Goal: Transaction & Acquisition: Purchase product/service

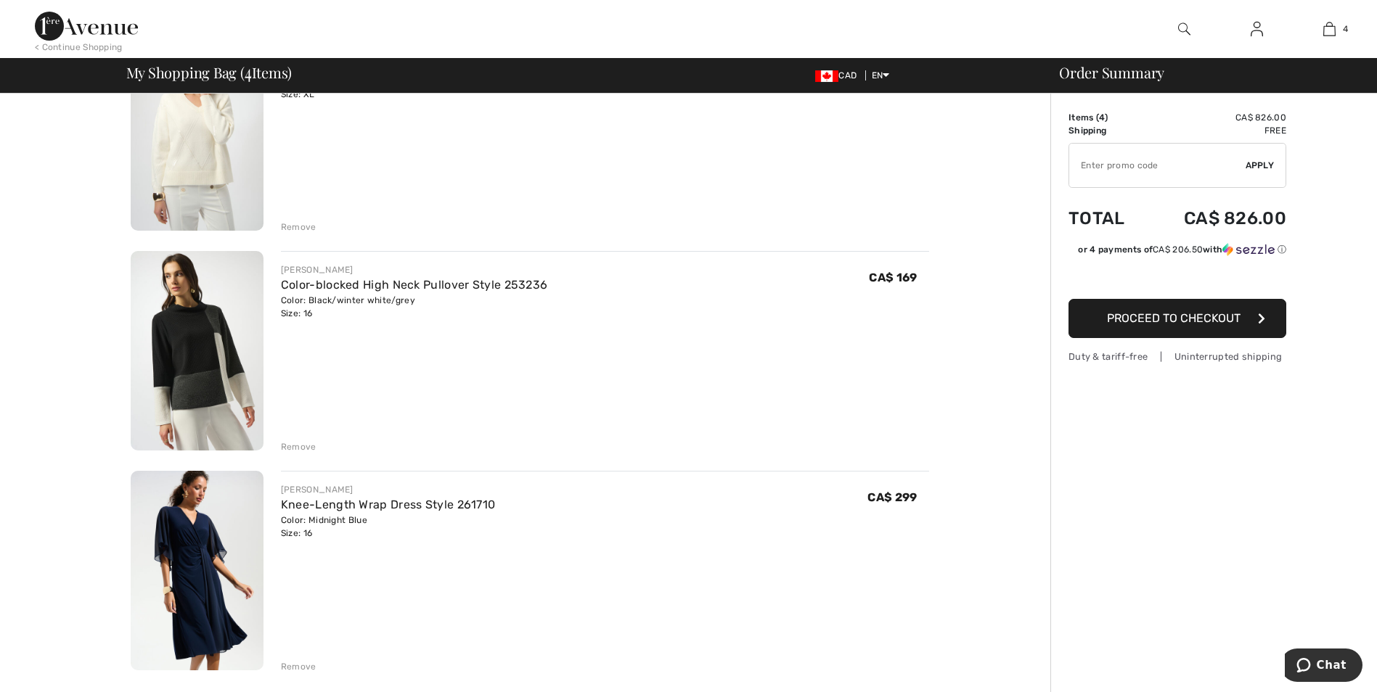
scroll to position [379, 0]
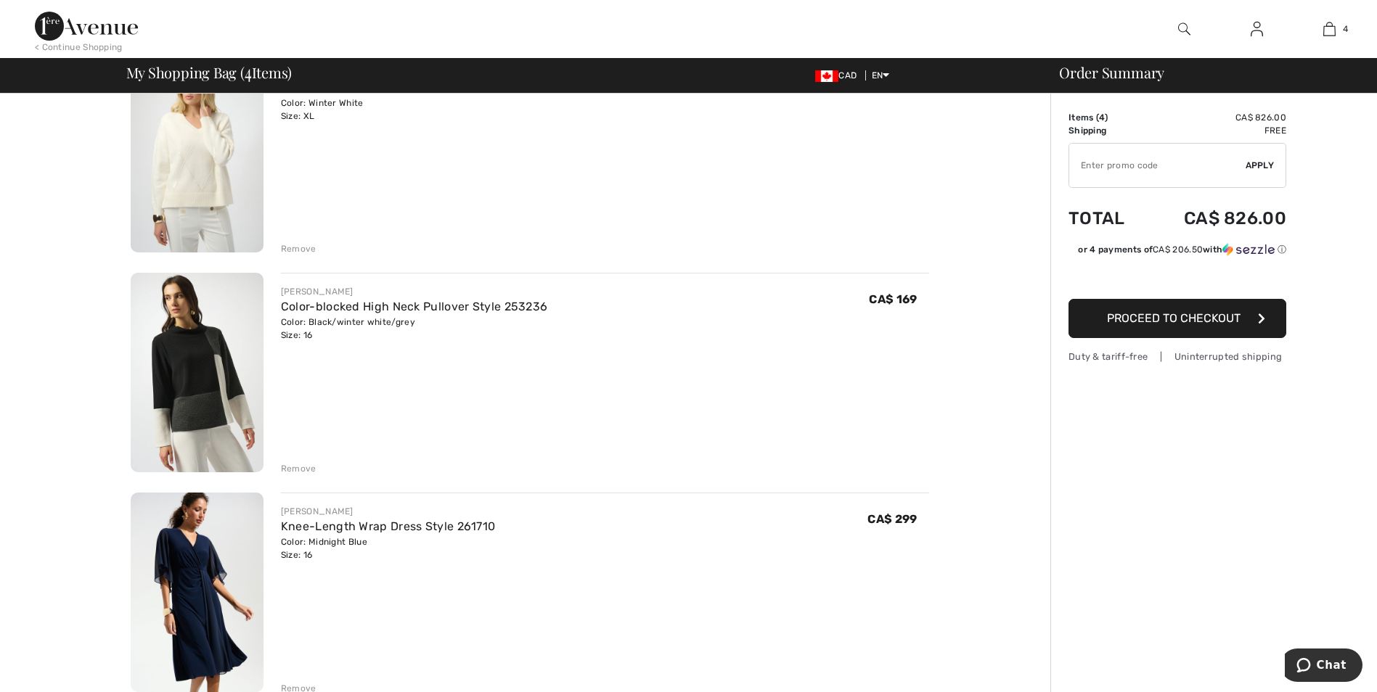
click at [208, 213] on img at bounding box center [197, 154] width 133 height 200
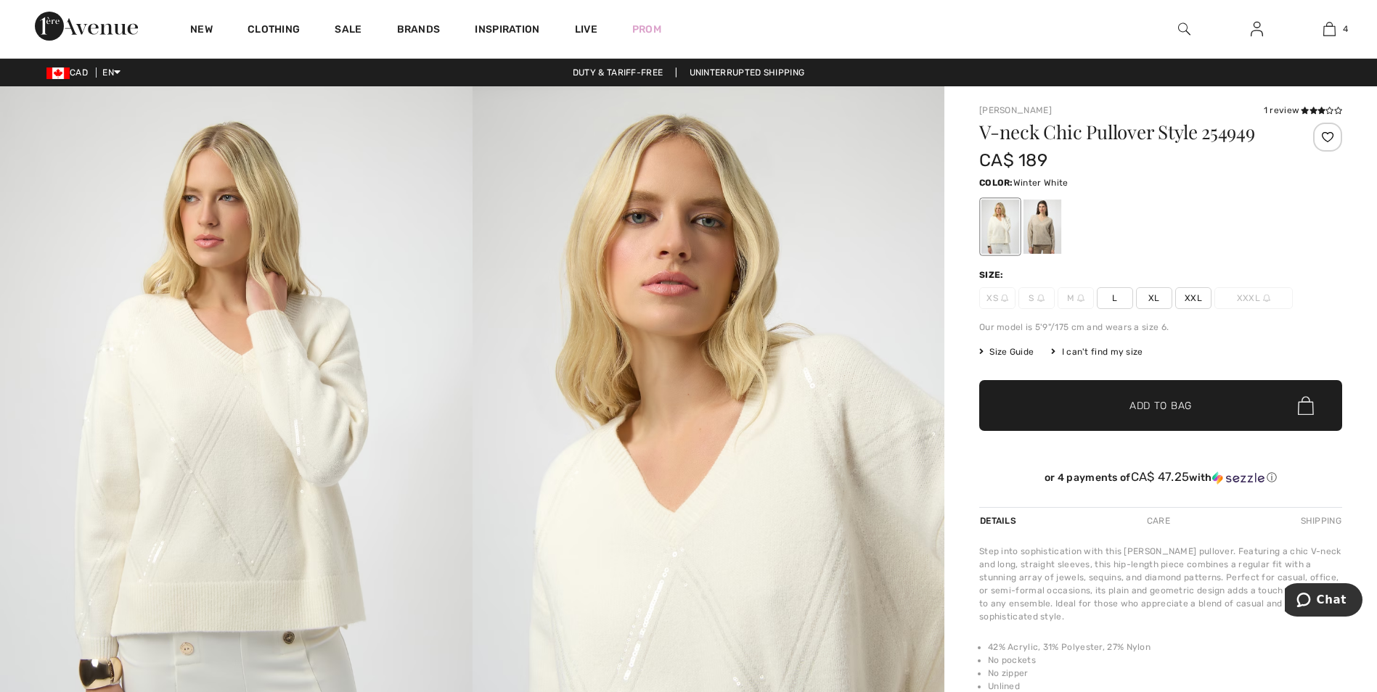
click at [684, 581] on img at bounding box center [708, 440] width 472 height 708
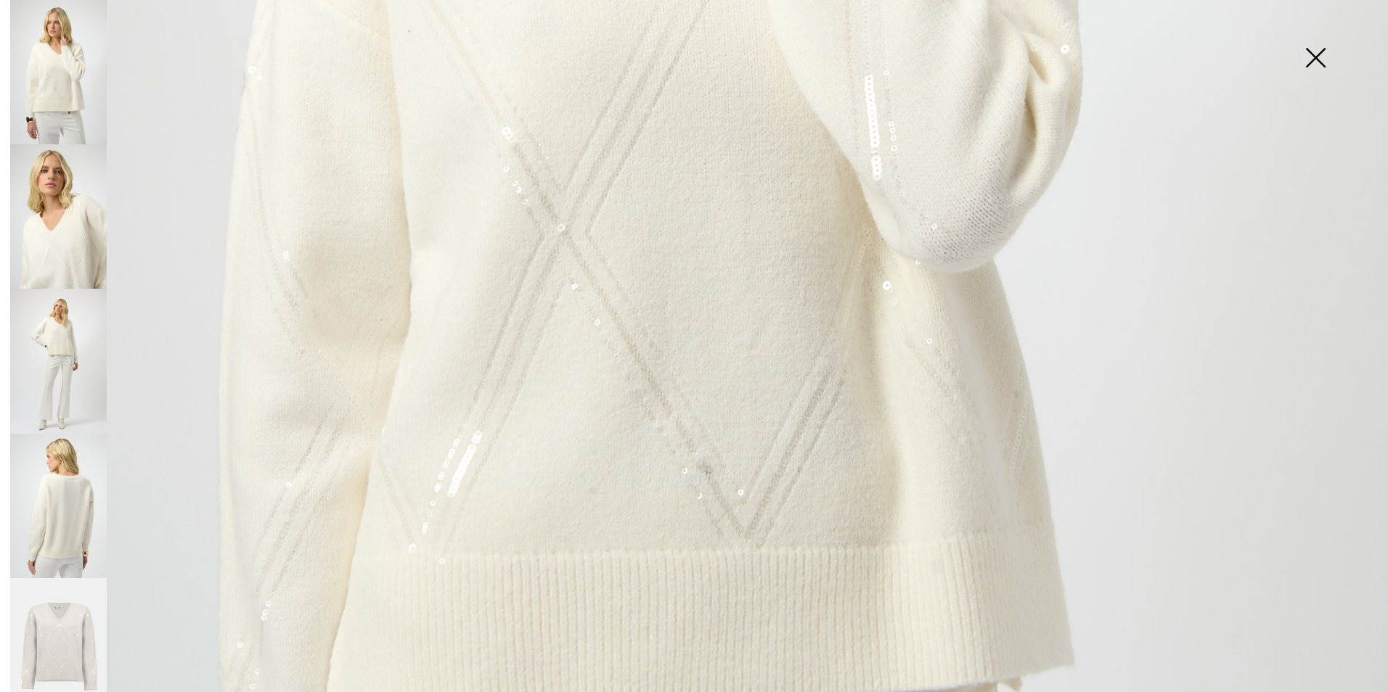
scroll to position [911, 0]
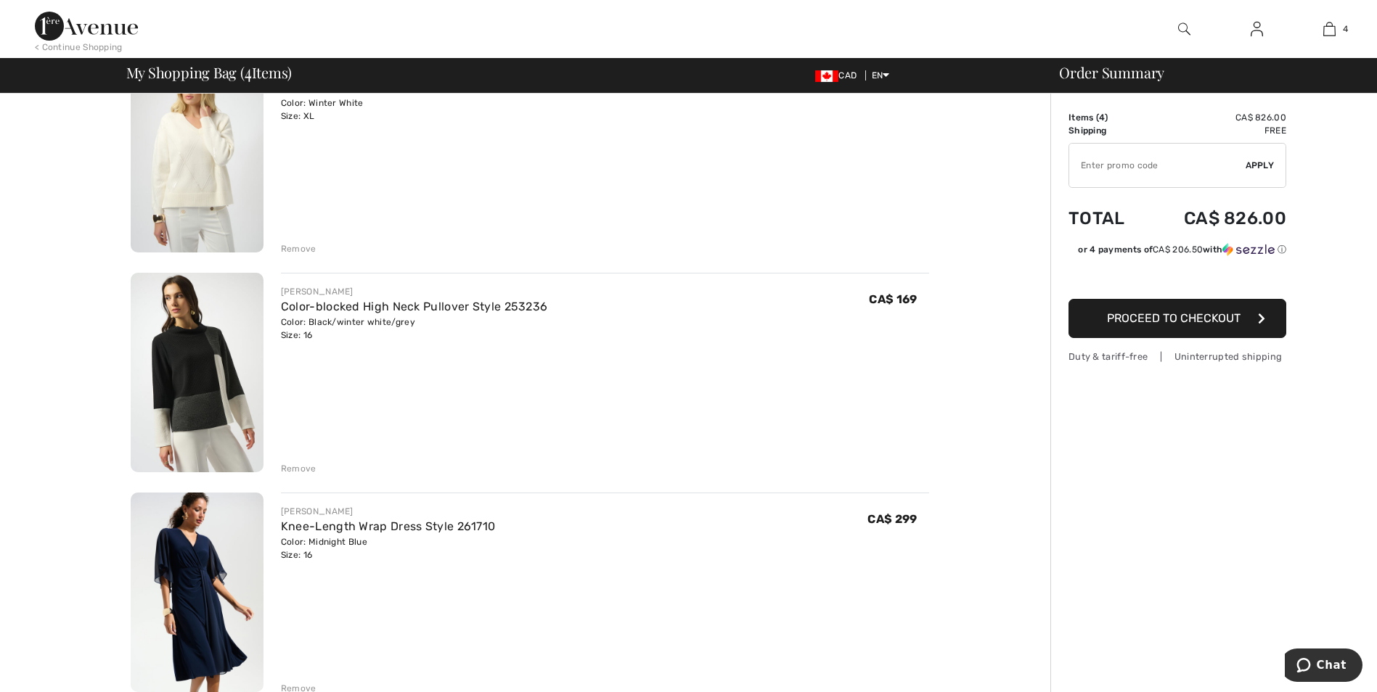
click at [214, 351] on img at bounding box center [197, 373] width 133 height 200
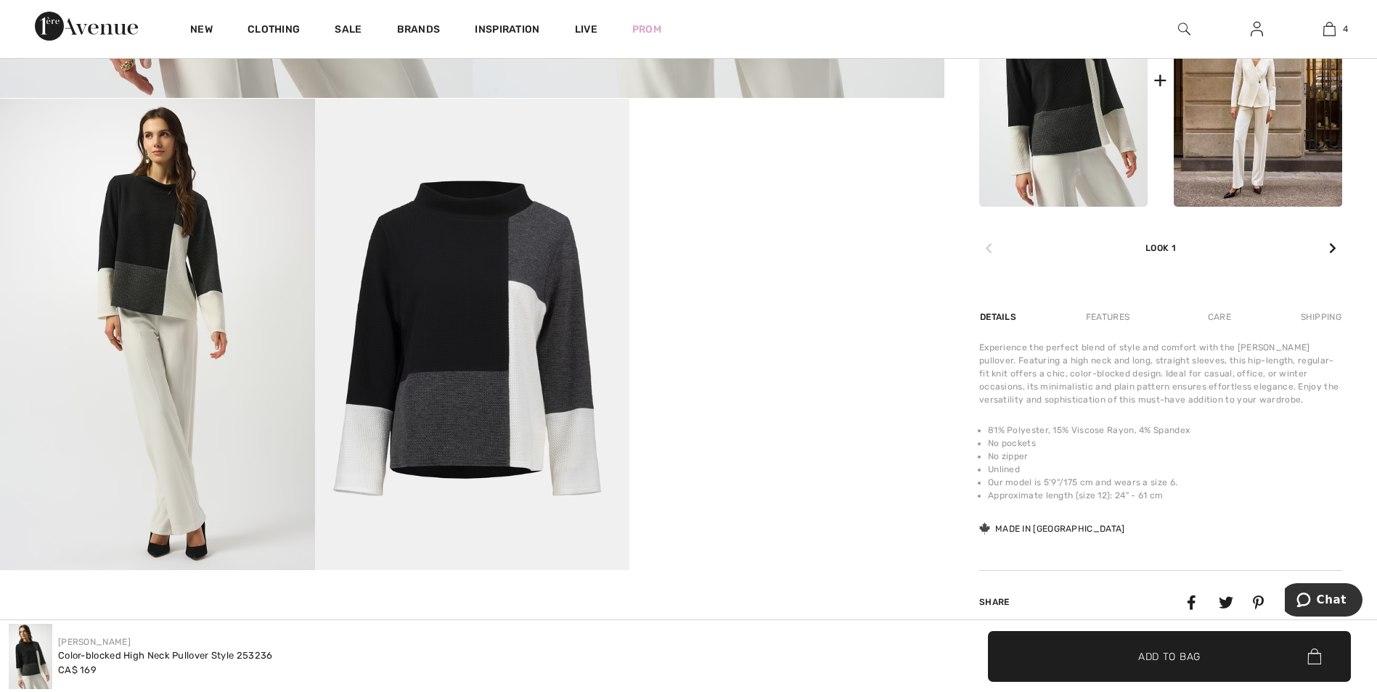
scroll to position [708, 0]
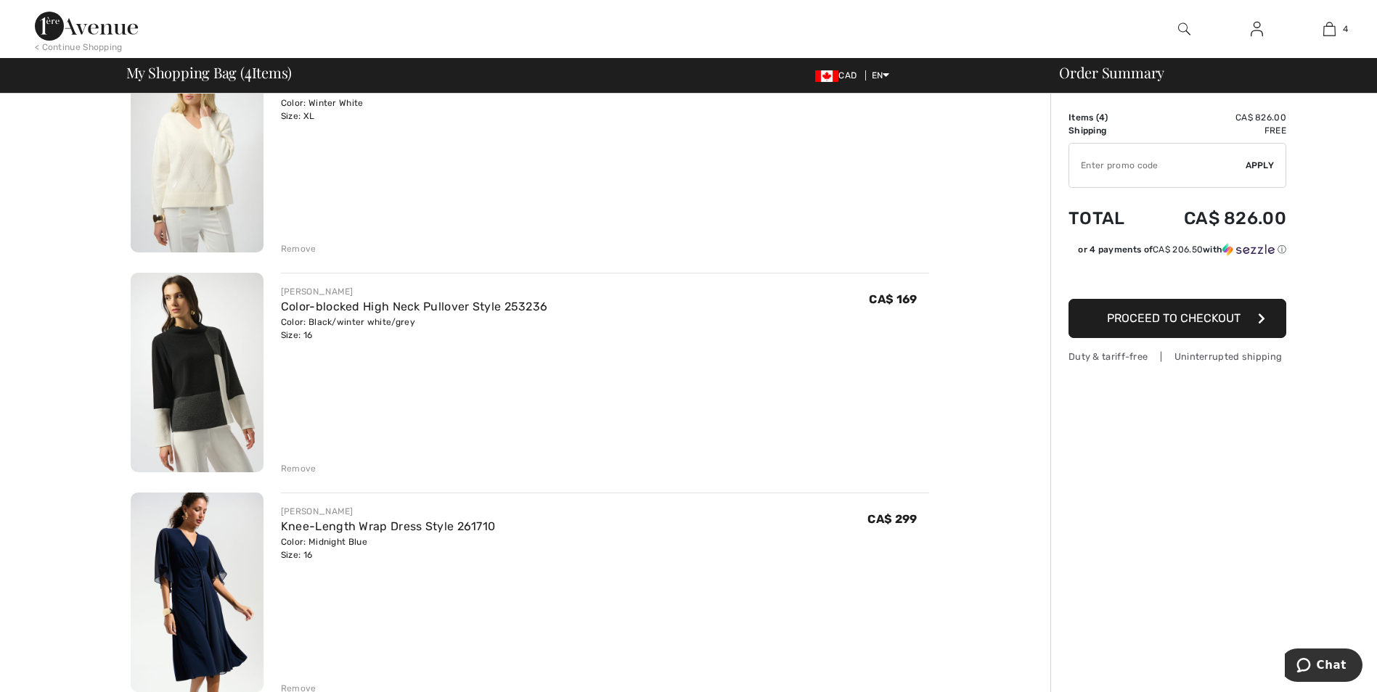
click at [228, 150] on img at bounding box center [197, 154] width 133 height 200
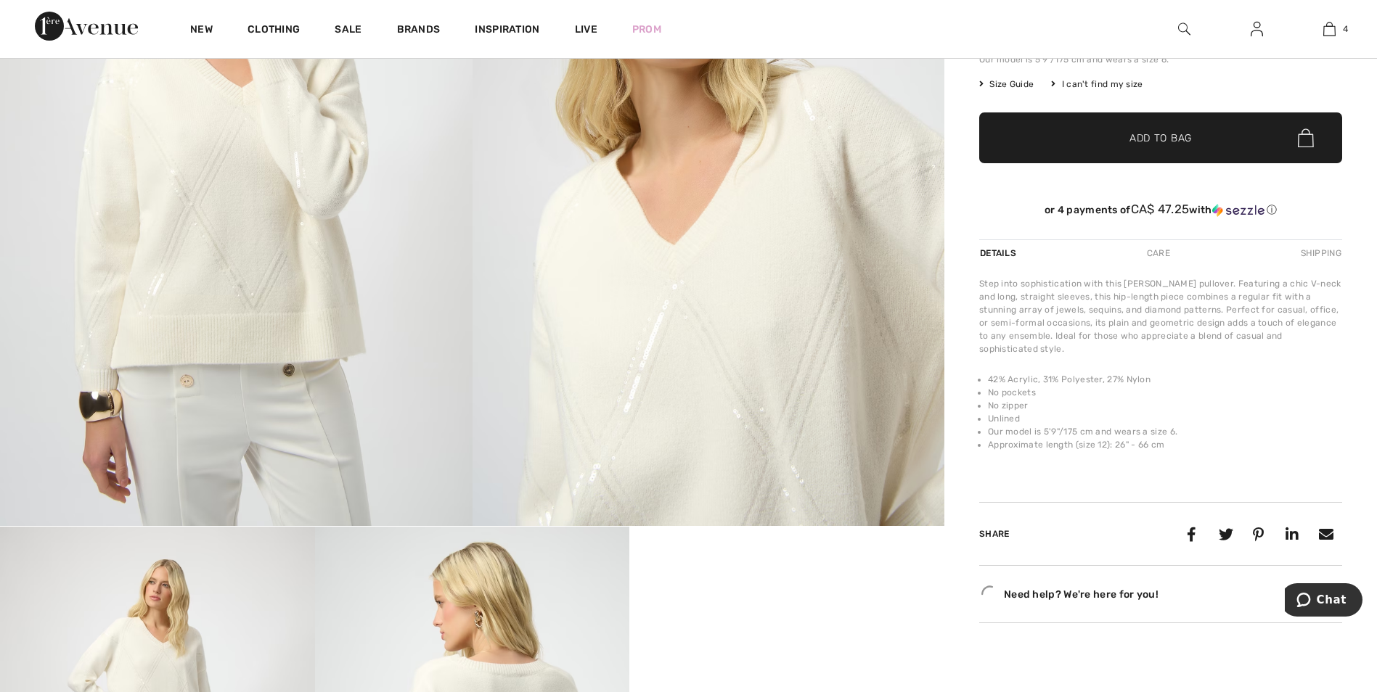
scroll to position [280, 0]
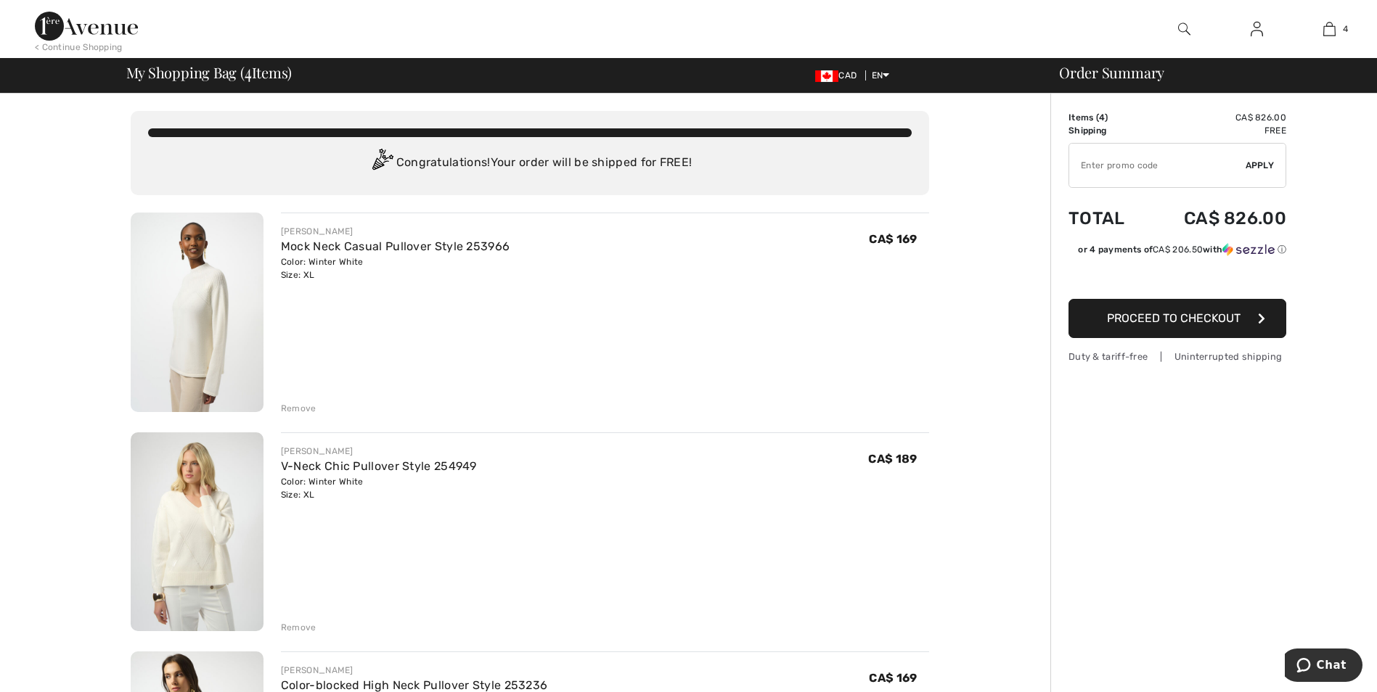
click at [220, 348] on img at bounding box center [197, 313] width 133 height 200
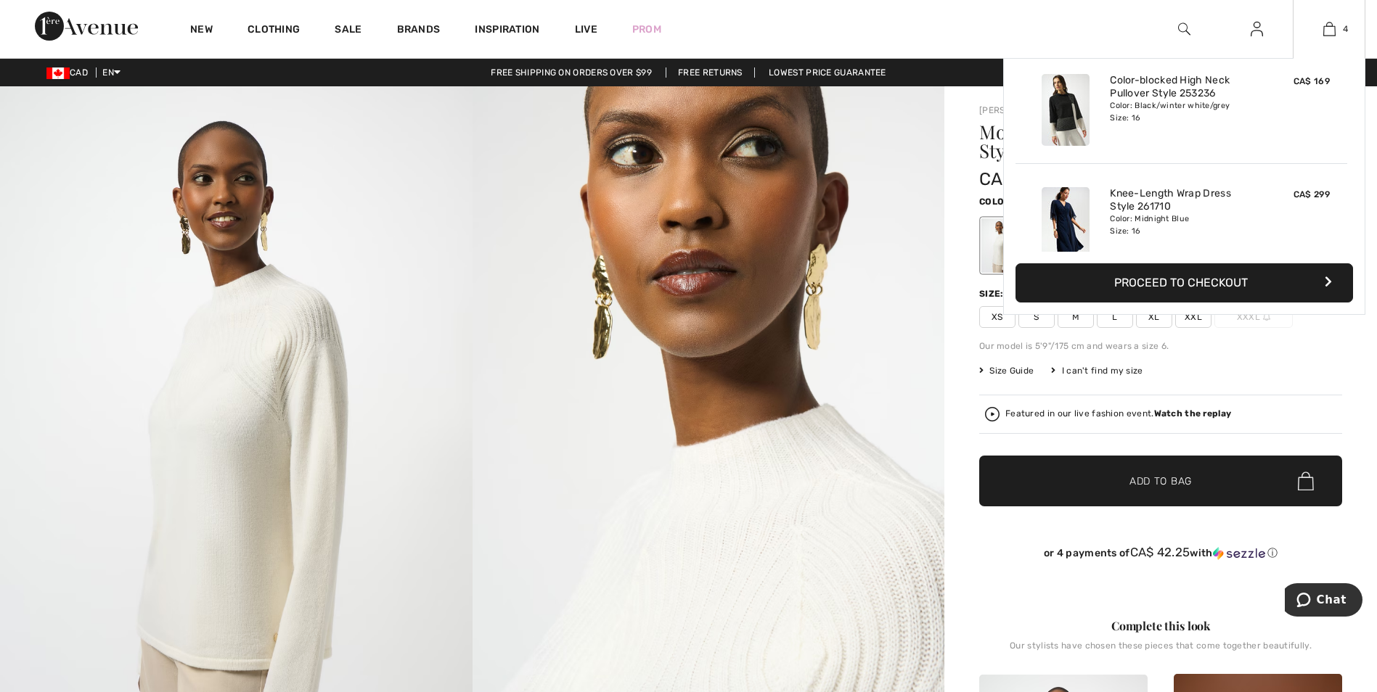
scroll to position [271, 0]
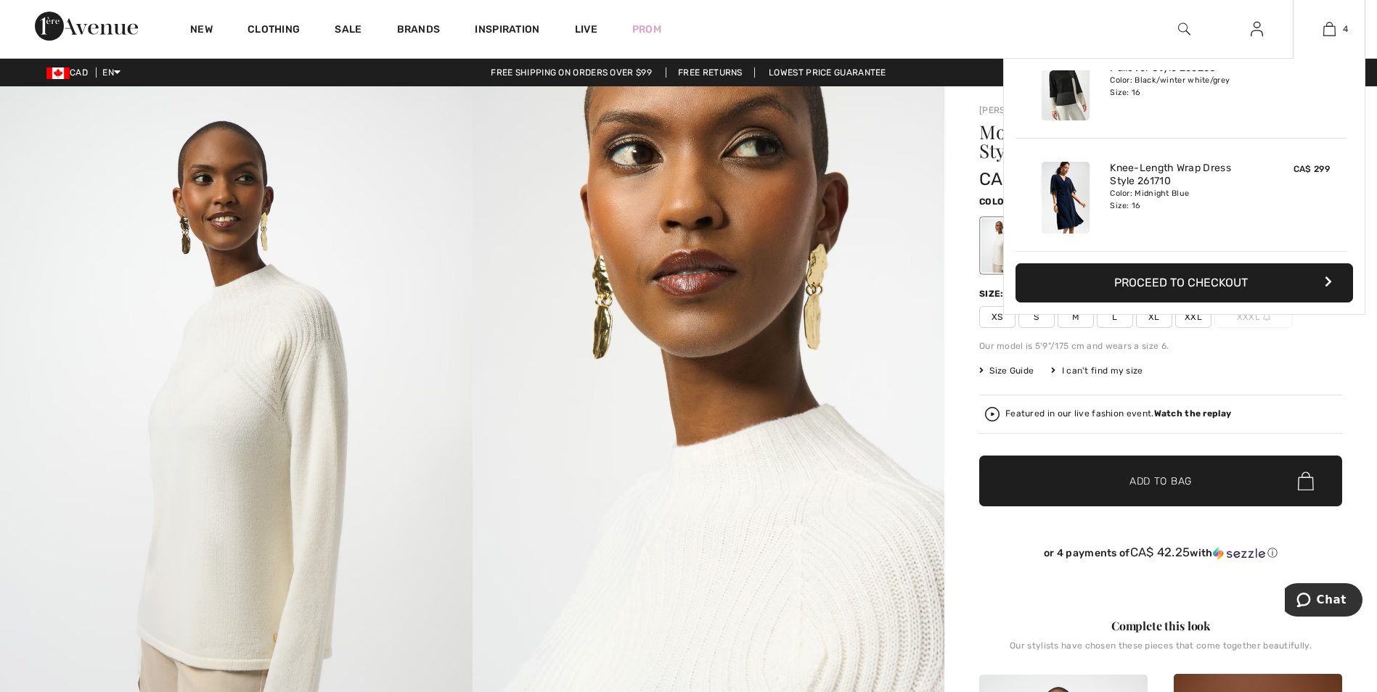
click at [1071, 213] on img at bounding box center [1065, 198] width 48 height 72
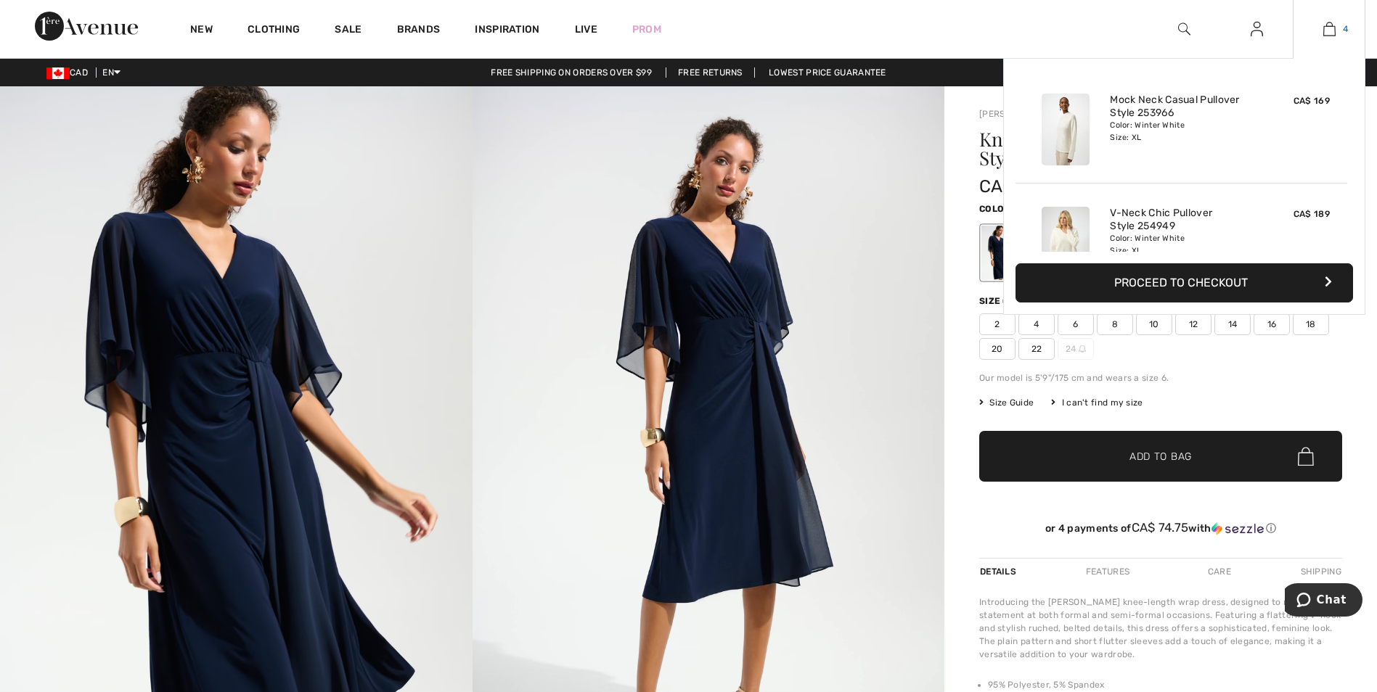
click at [1333, 33] on img at bounding box center [1329, 28] width 12 height 17
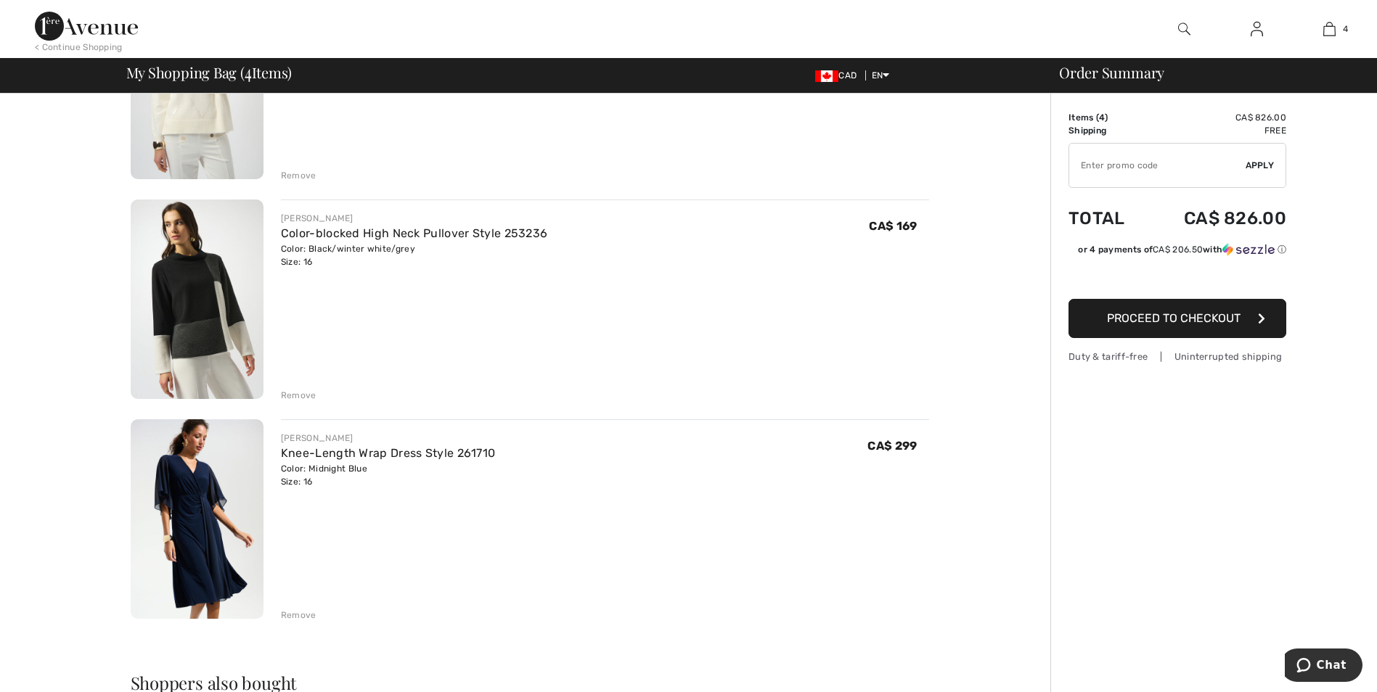
scroll to position [462, 0]
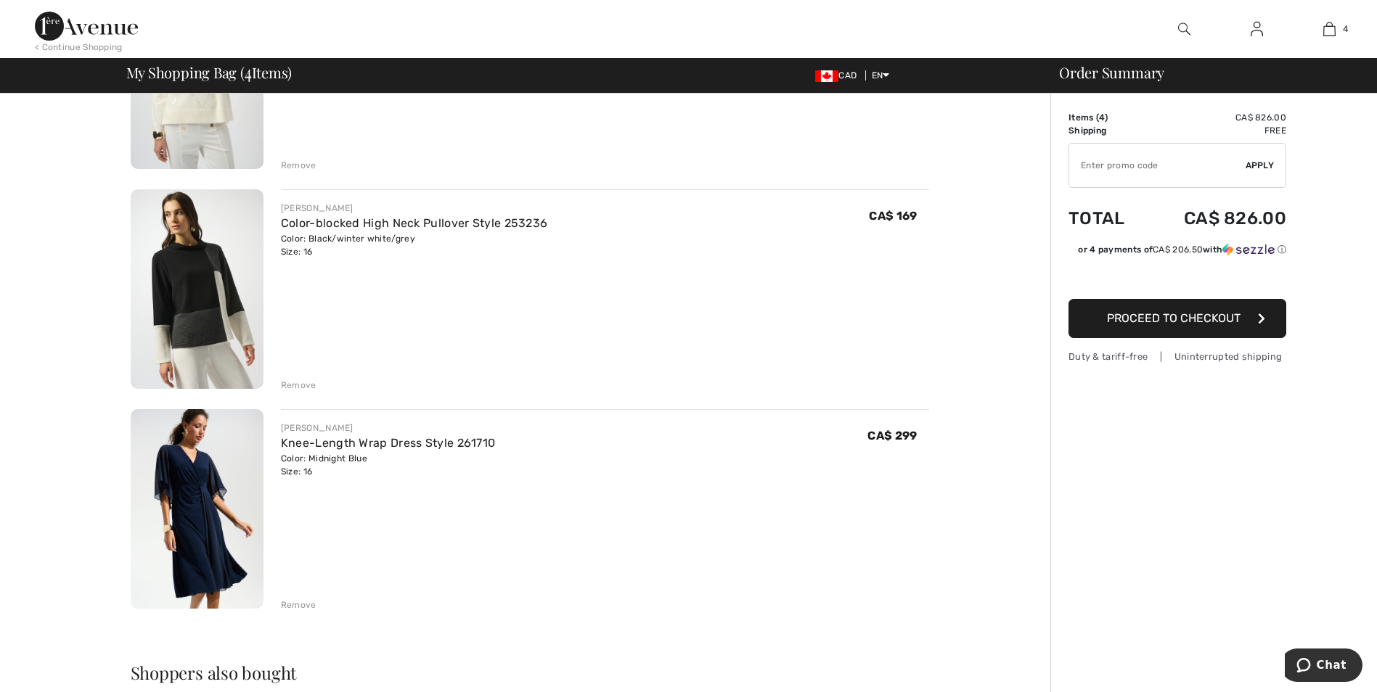
click at [308, 607] on div "Remove" at bounding box center [299, 605] width 36 height 13
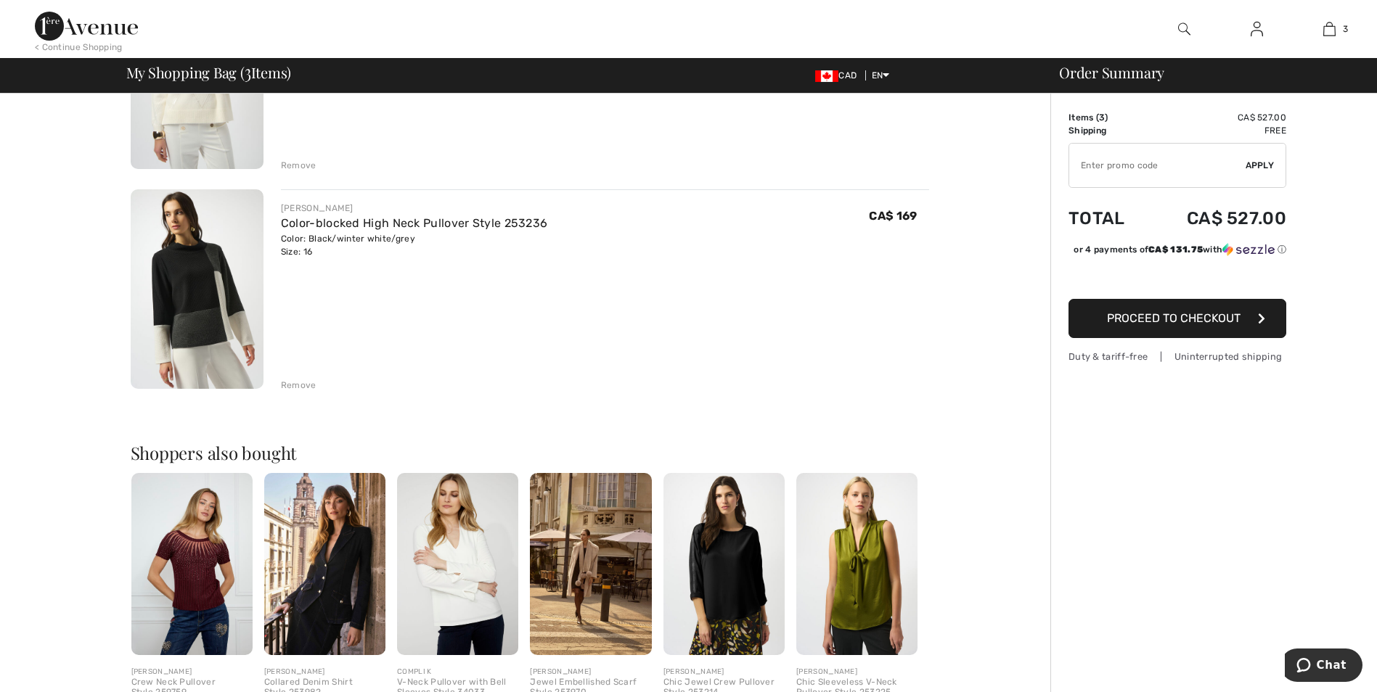
scroll to position [390, 0]
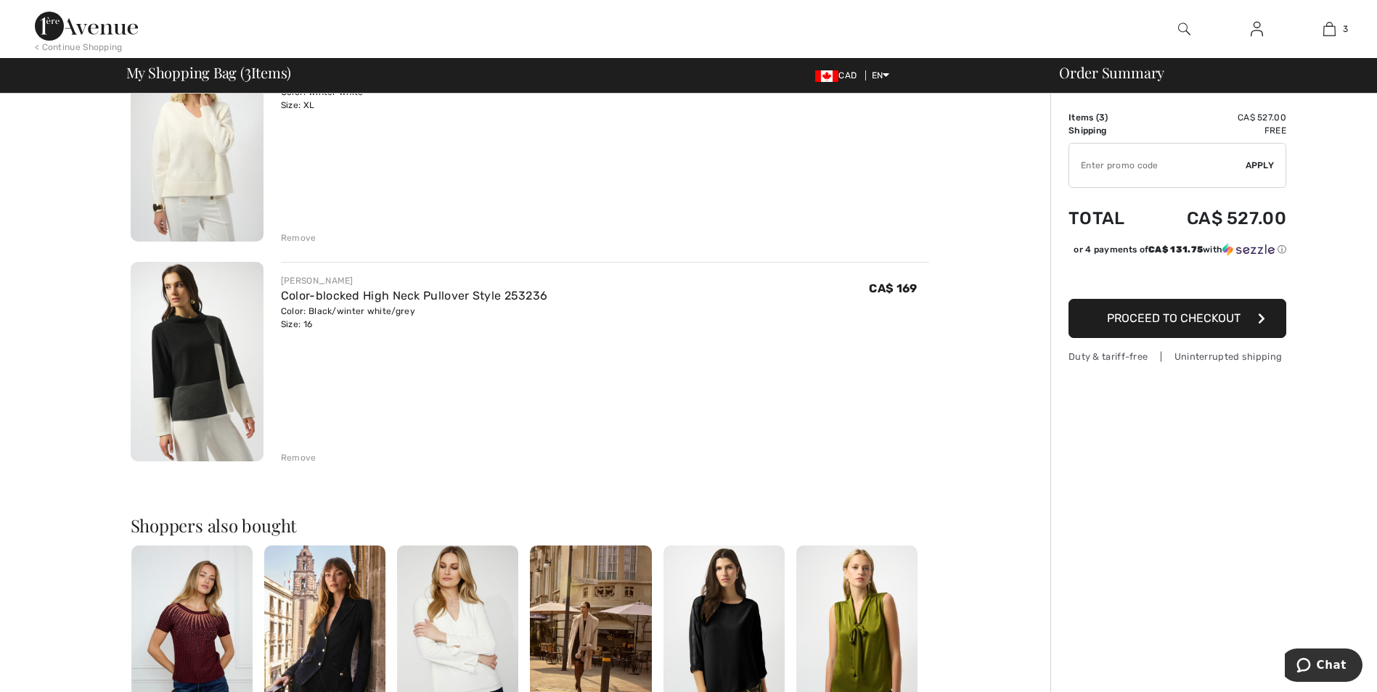
click at [302, 237] on div "Remove" at bounding box center [299, 237] width 36 height 13
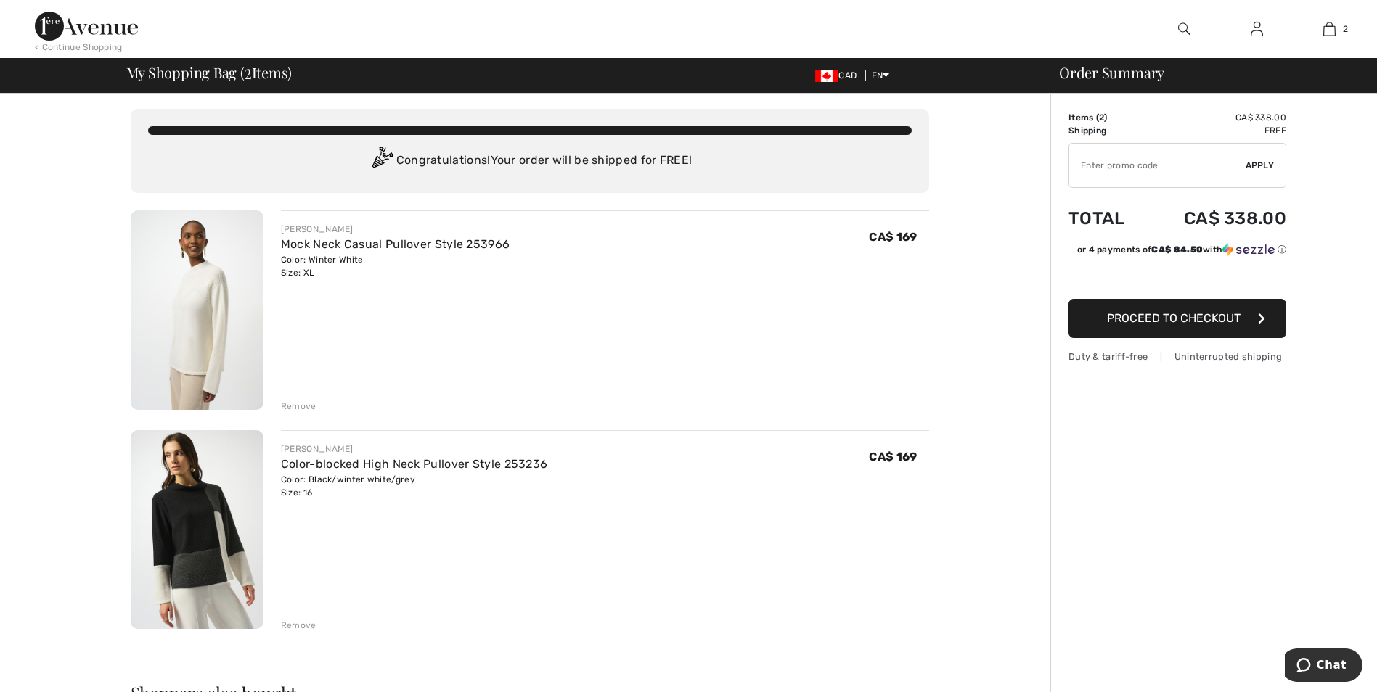
scroll to position [0, 0]
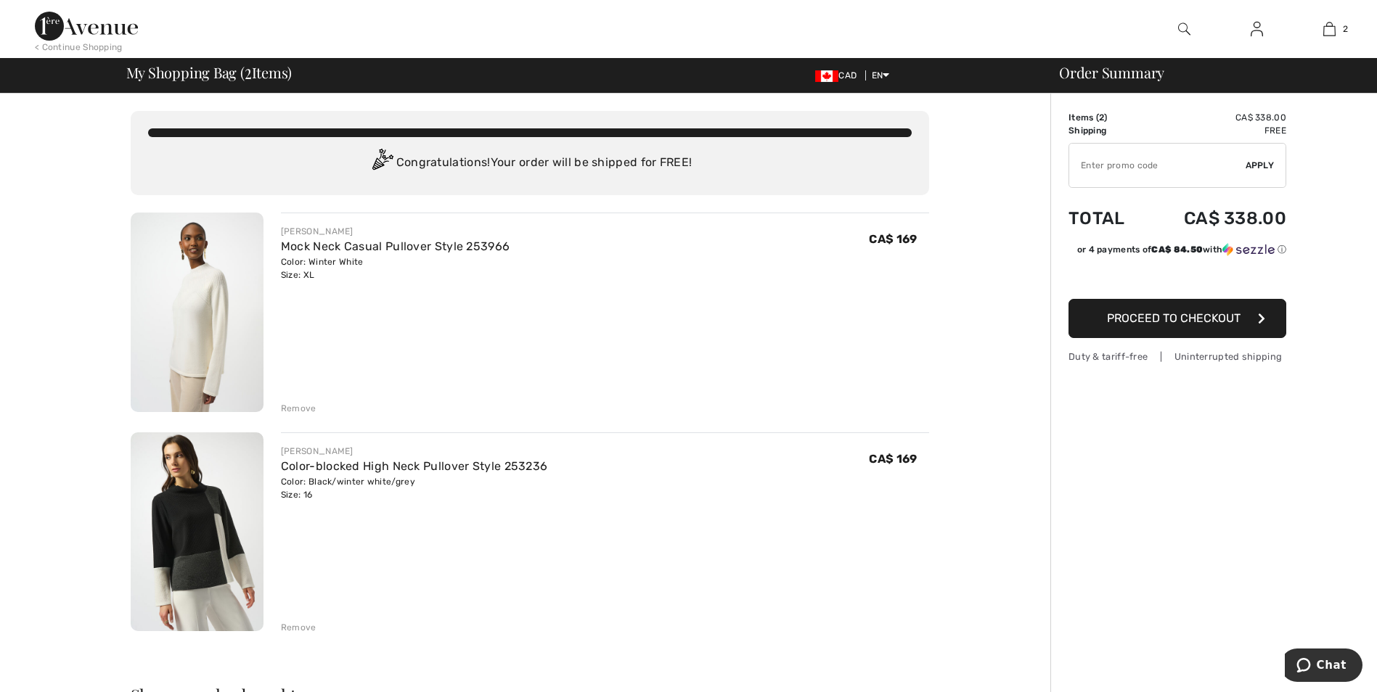
click at [226, 561] on img at bounding box center [197, 533] width 133 height 200
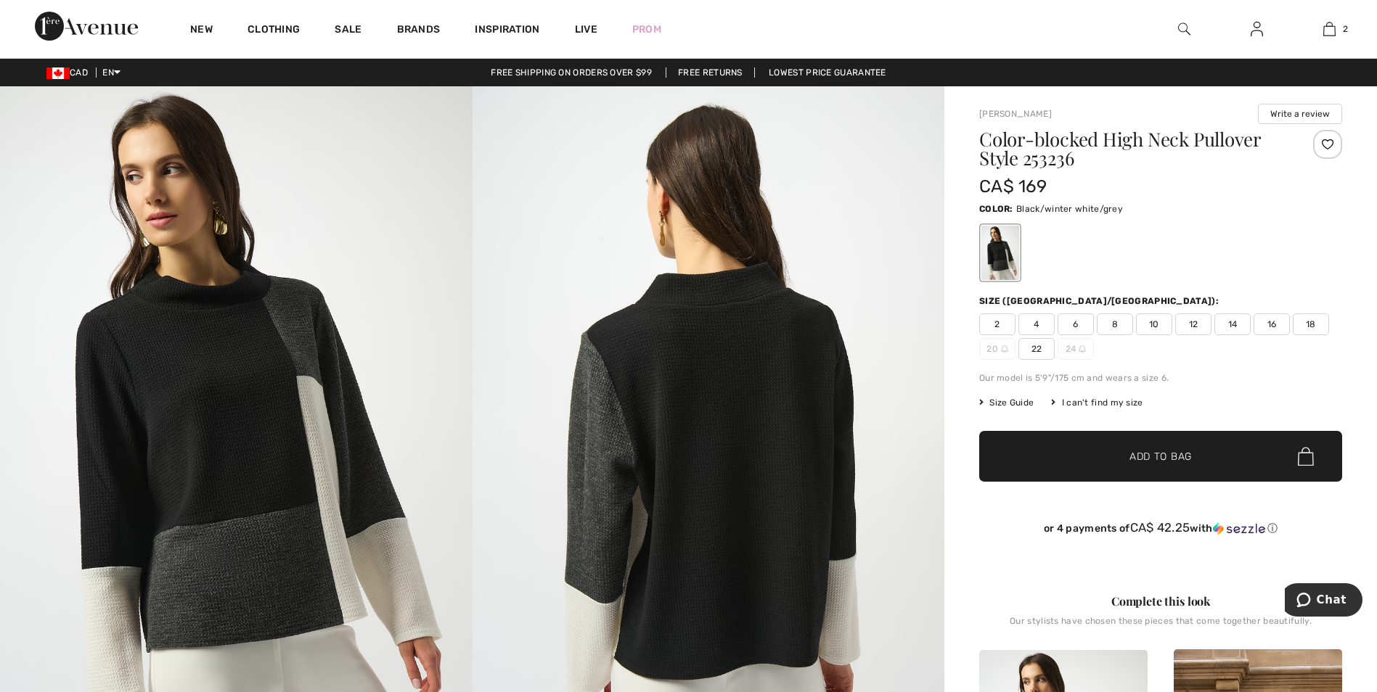
click at [162, 448] on img at bounding box center [236, 440] width 472 height 708
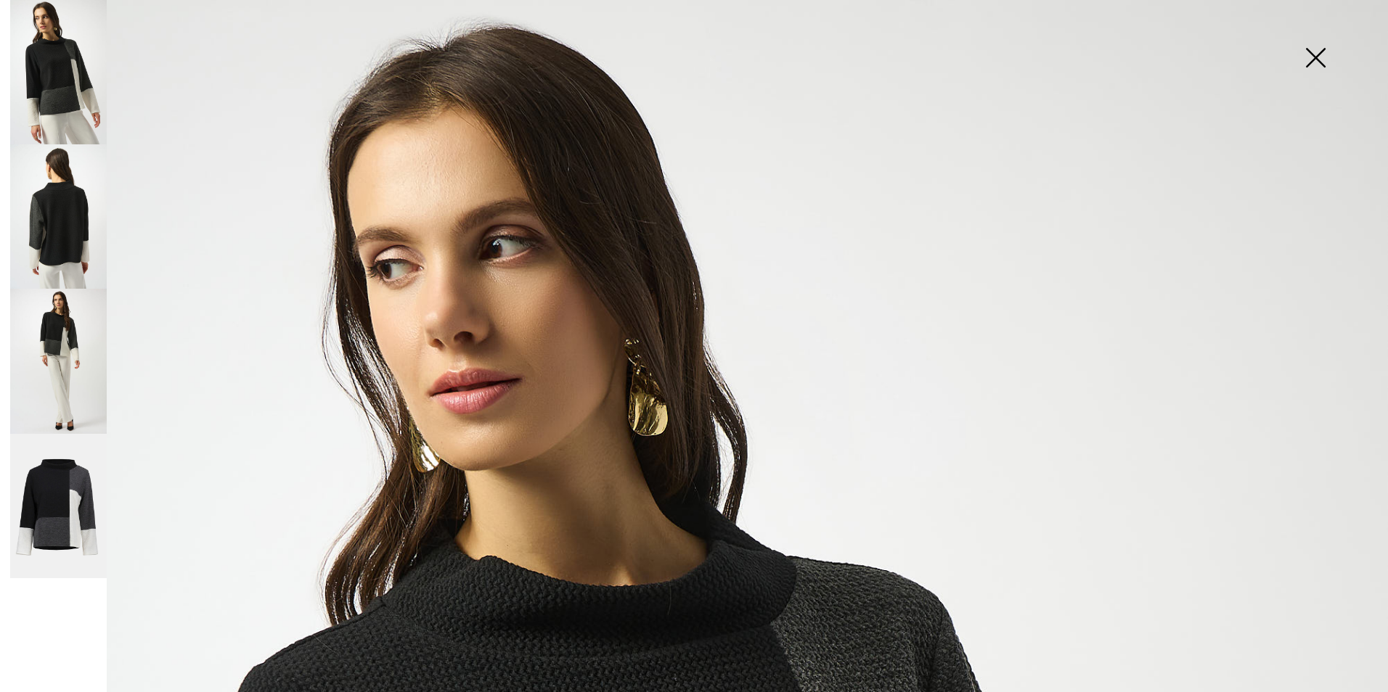
click at [1317, 49] on img at bounding box center [1315, 59] width 73 height 75
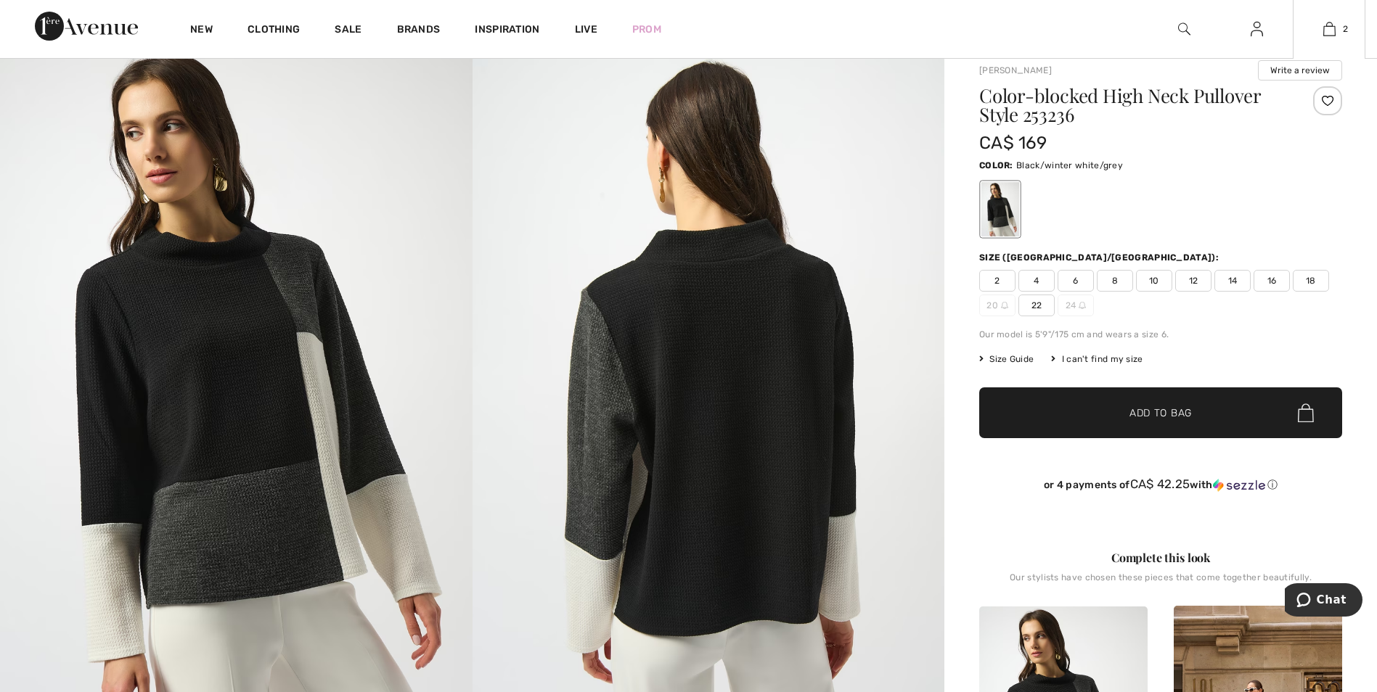
scroll to position [39, 0]
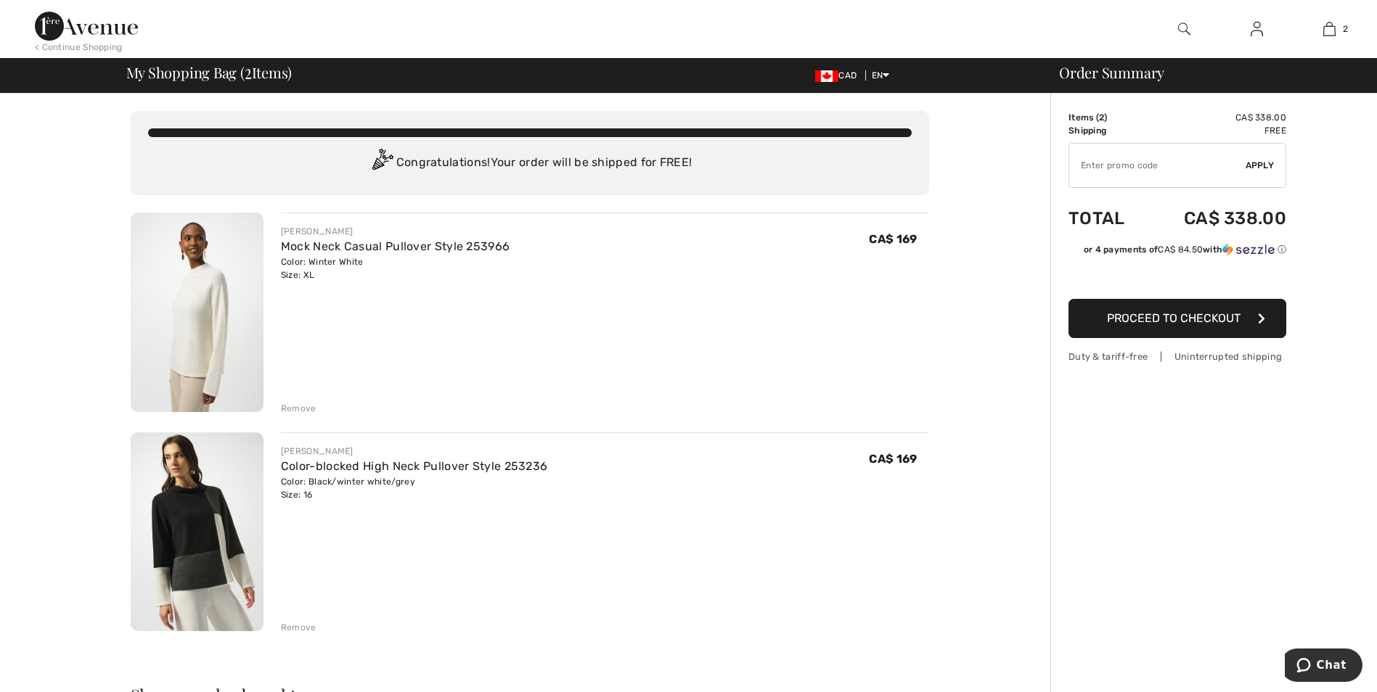
click at [1195, 324] on span "Proceed to Checkout" at bounding box center [1174, 318] width 134 height 14
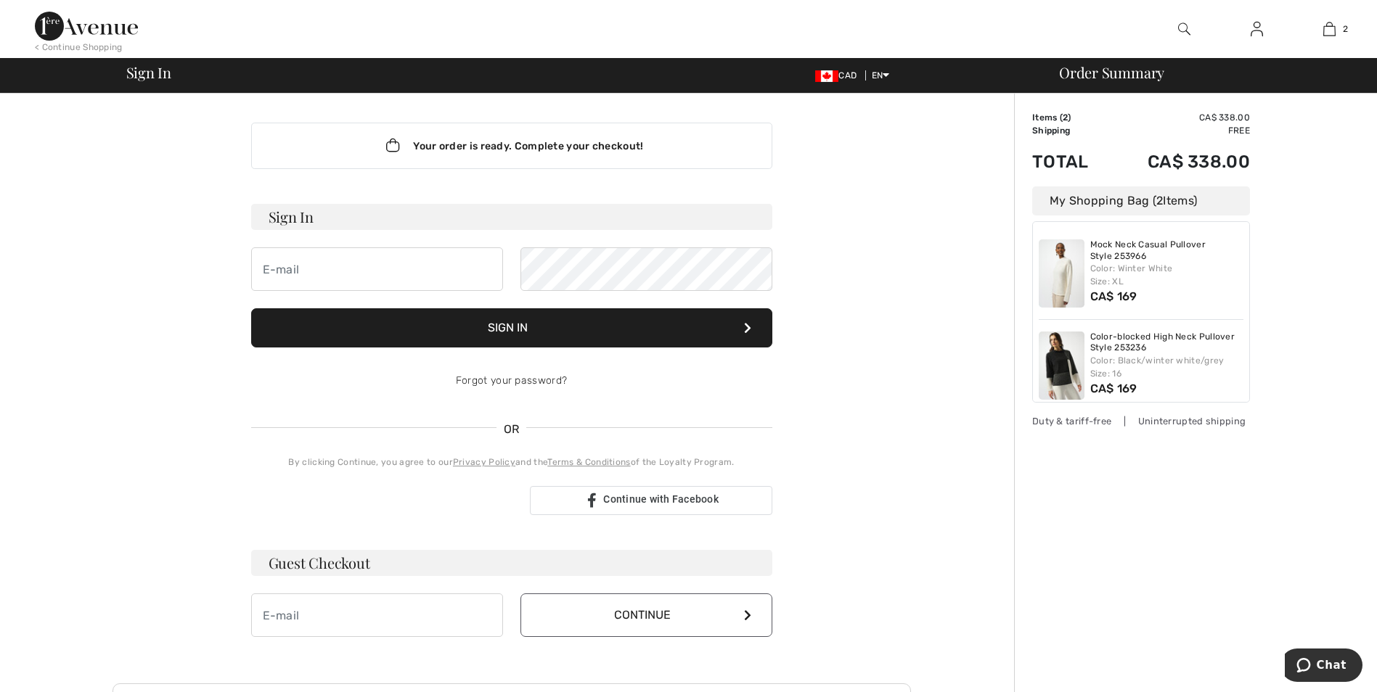
click at [343, 564] on h3 "Guest Checkout" at bounding box center [511, 563] width 521 height 26
click at [314, 613] on input "email" at bounding box center [377, 616] width 252 height 44
type input "lynniepearl2@gmail.com"
click at [548, 619] on button "Continue" at bounding box center [646, 616] width 252 height 44
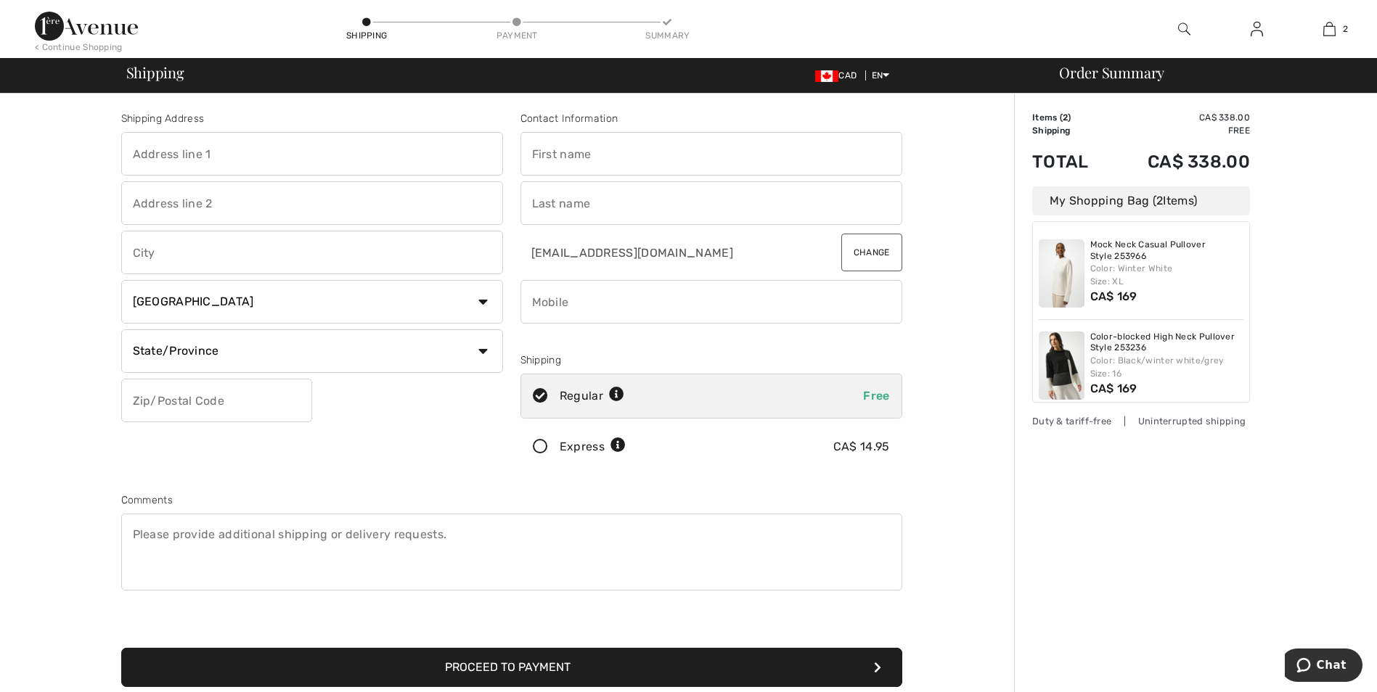
click at [308, 166] on input "text" at bounding box center [312, 154] width 382 height 44
type input "[STREET_ADDRESS],"
type input "Suite 1811"
type input "[GEOGRAPHIC_DATA]"
select select "ON"
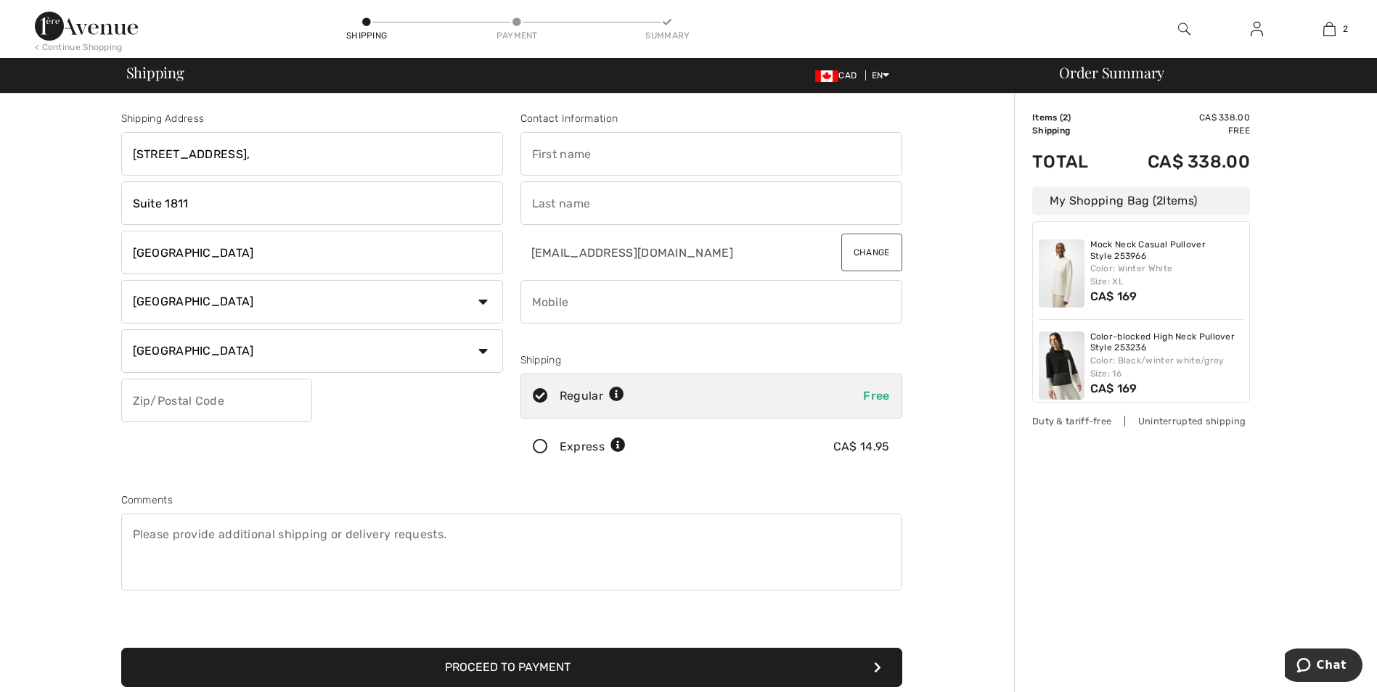
type input "L4Y3Z2"
type input "[PERSON_NAME]"
type input "9056293933"
click at [250, 538] on textarea at bounding box center [511, 552] width 781 height 77
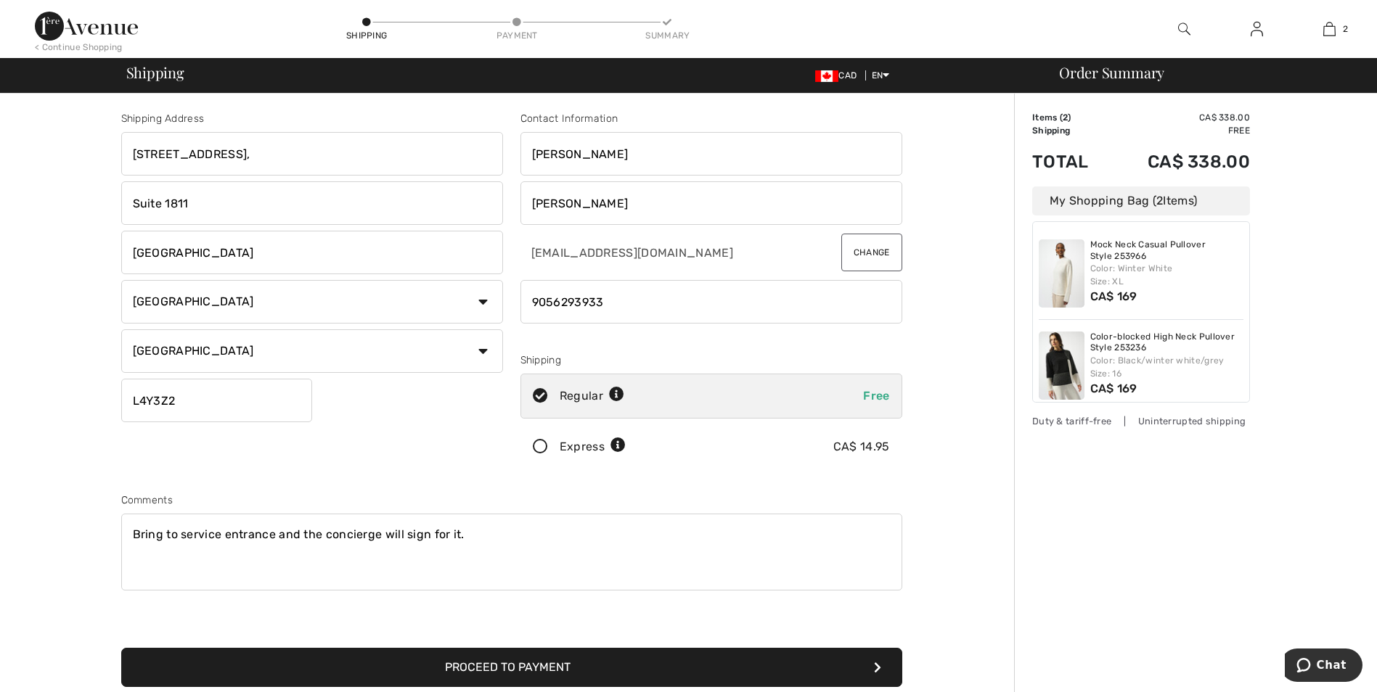
type textarea "Bring to service entrance and the concierge will sign for it."
click at [514, 672] on button "Proceed to Payment" at bounding box center [511, 667] width 781 height 39
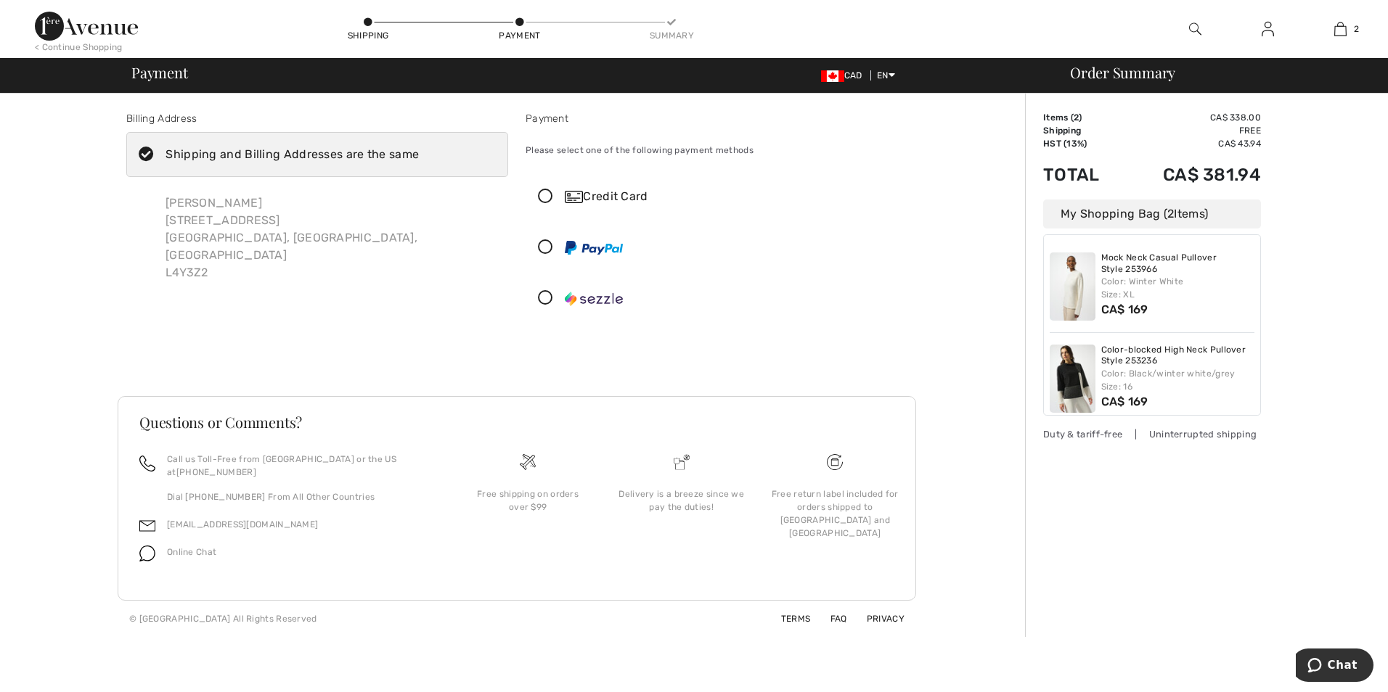
click at [578, 189] on div "Credit Card" at bounding box center [731, 196] width 332 height 17
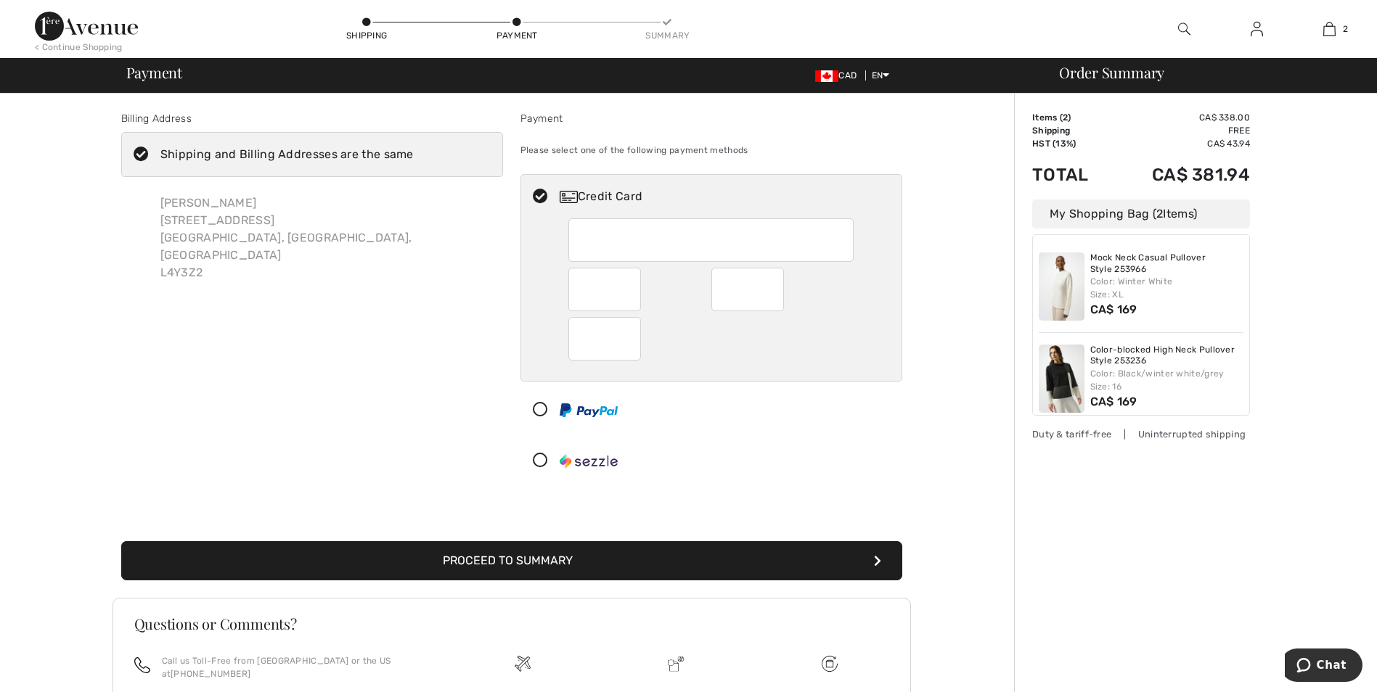
click at [602, 552] on button "Proceed to Summary" at bounding box center [511, 560] width 781 height 39
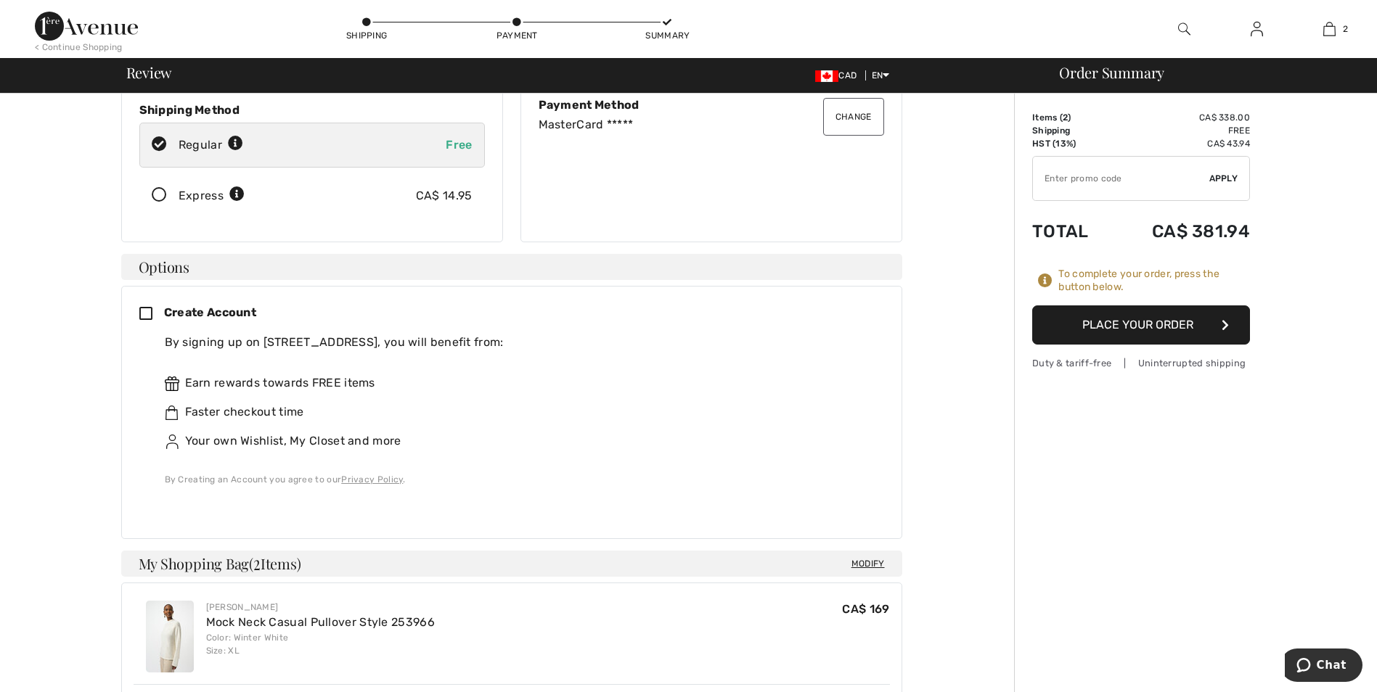
scroll to position [235, 0]
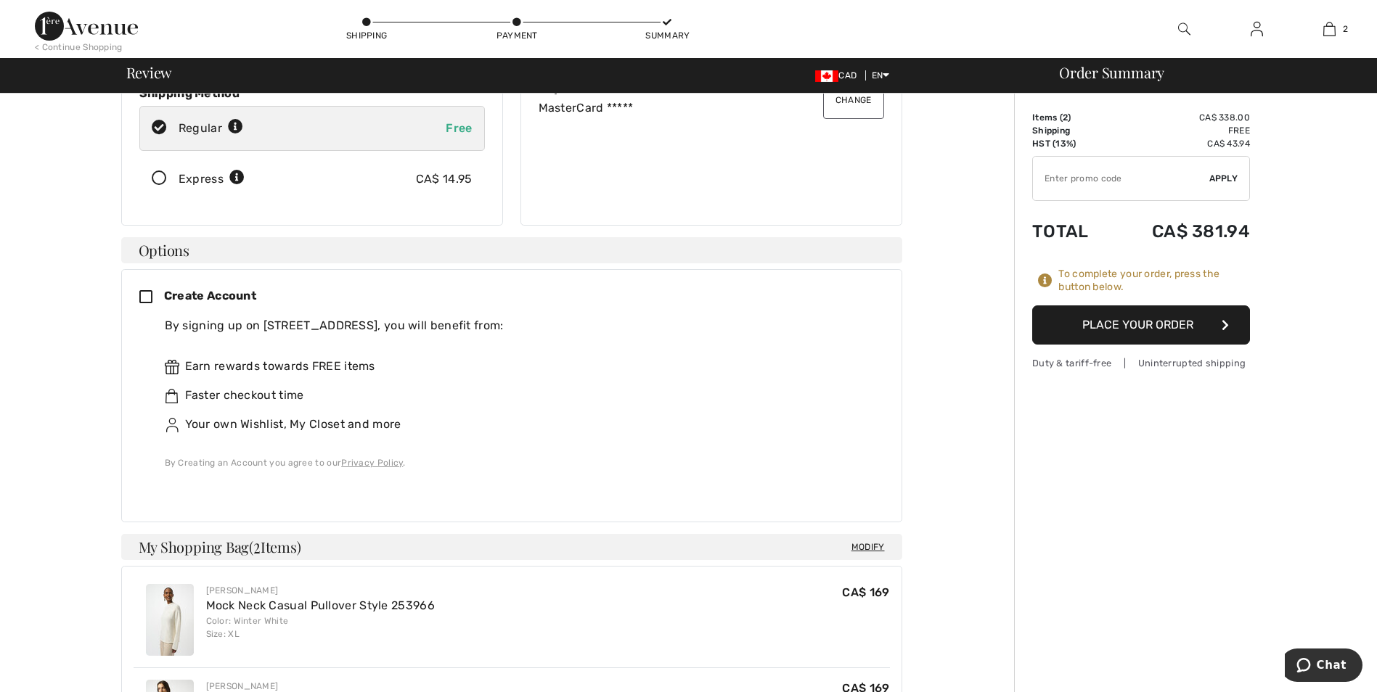
click at [1099, 326] on button "Place Your Order" at bounding box center [1141, 325] width 218 height 39
